Goal: Information Seeking & Learning: Learn about a topic

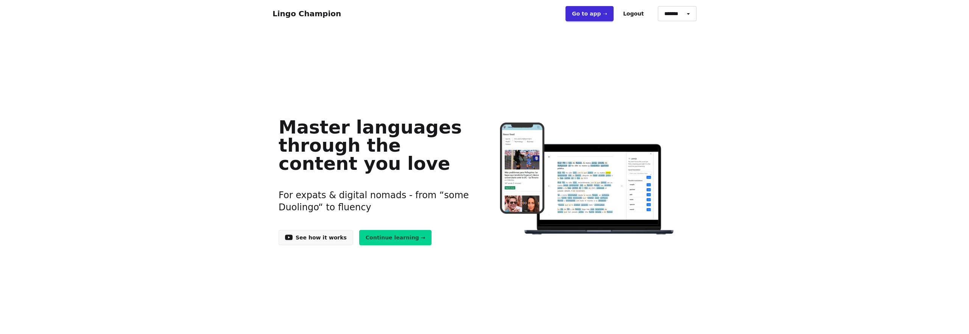
click at [400, 232] on link "Continue learning →" at bounding box center [395, 237] width 73 height 15
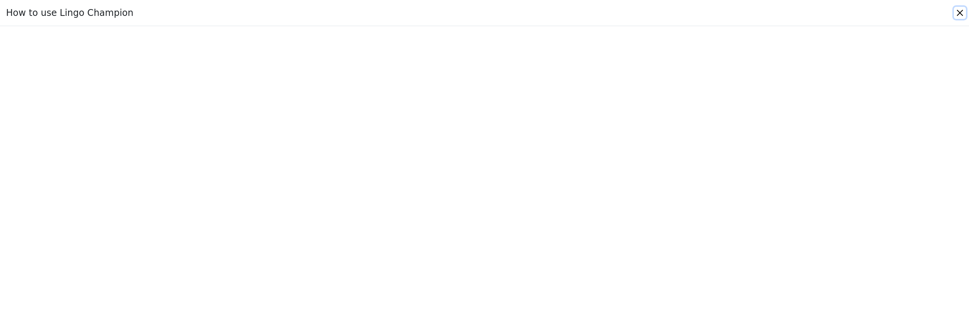
click at [962, 13] on button "Close" at bounding box center [960, 13] width 12 height 12
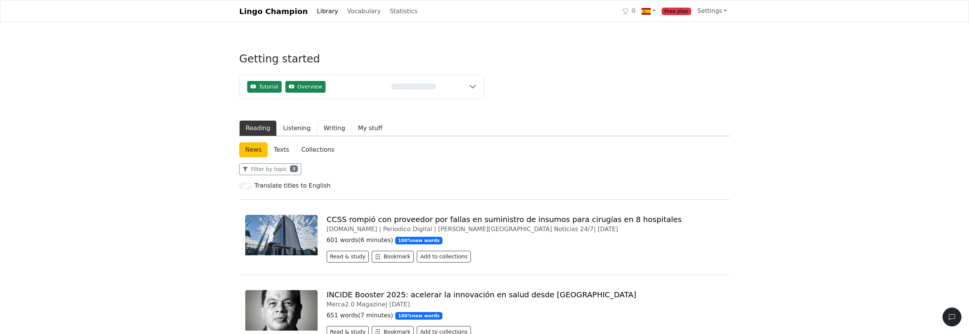
click at [317, 126] on button "Writing" at bounding box center [334, 128] width 34 height 16
